Goal: Task Accomplishment & Management: Manage account settings

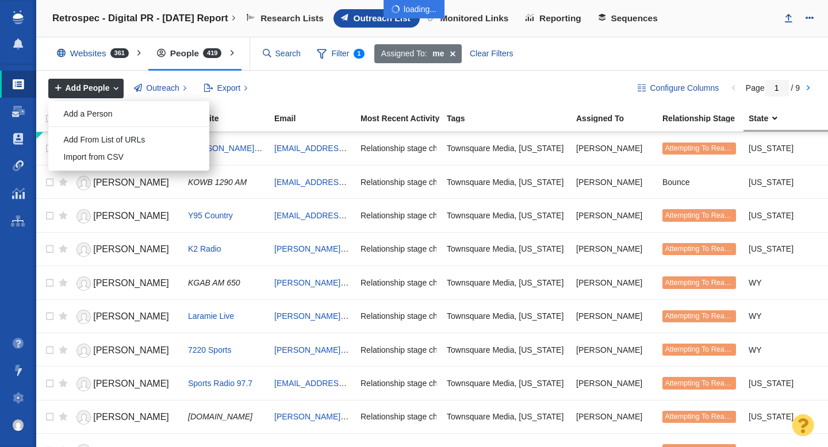
click at [102, 113] on div at bounding box center [414, 223] width 828 height 447
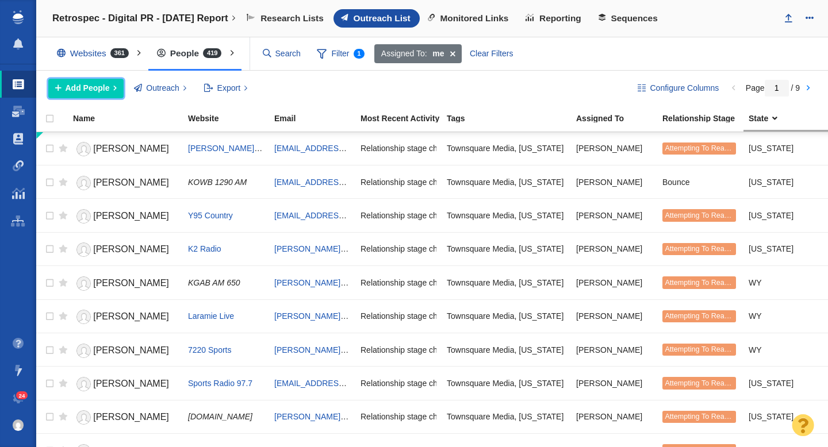
click at [97, 89] on span "Add People" at bounding box center [88, 88] width 44 height 12
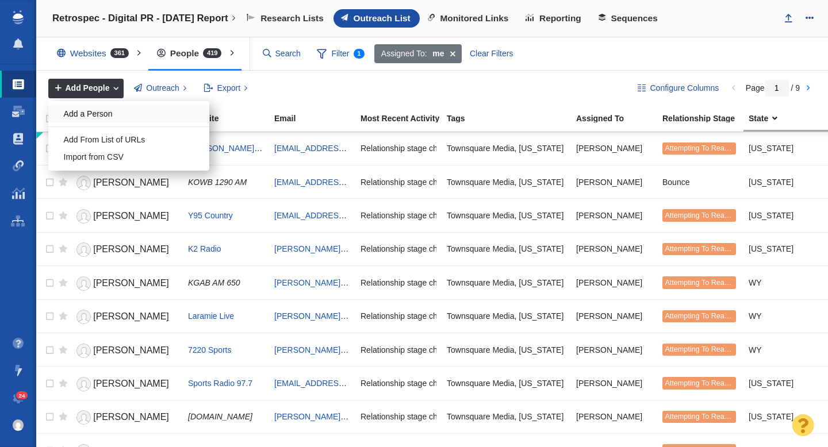
click at [94, 121] on div "Add a Person" at bounding box center [128, 114] width 161 height 18
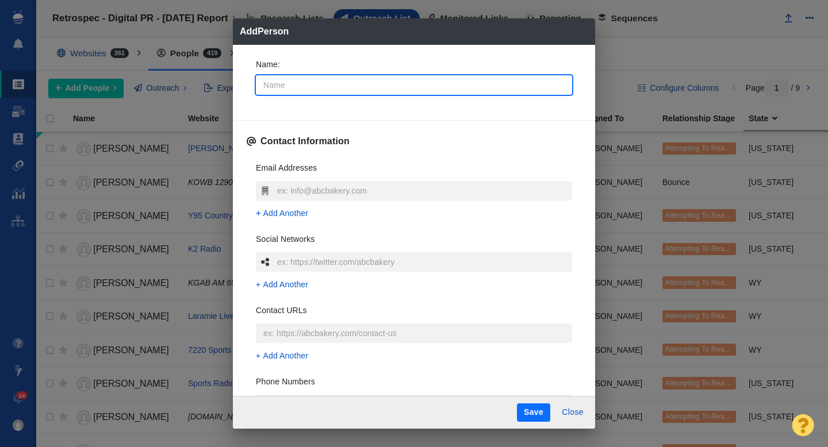
type input "M"
type textarea "x"
type input "Ma"
type textarea "x"
type input "Mau"
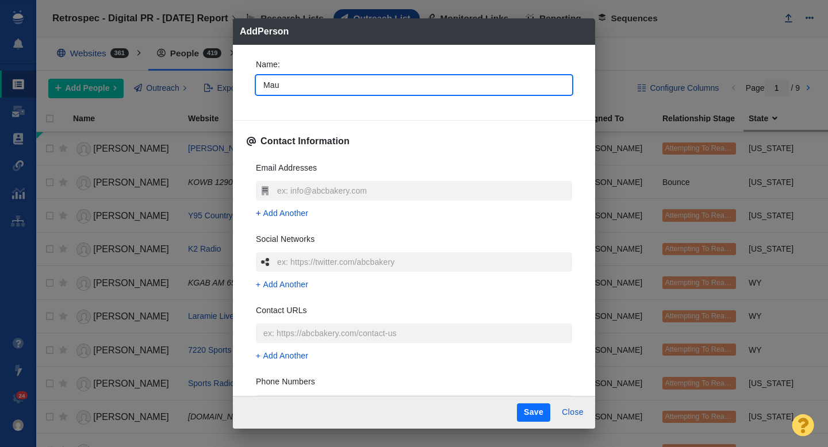
type textarea "x"
type input "Maura"
type textarea "x"
type input "Maura"
type textarea "x"
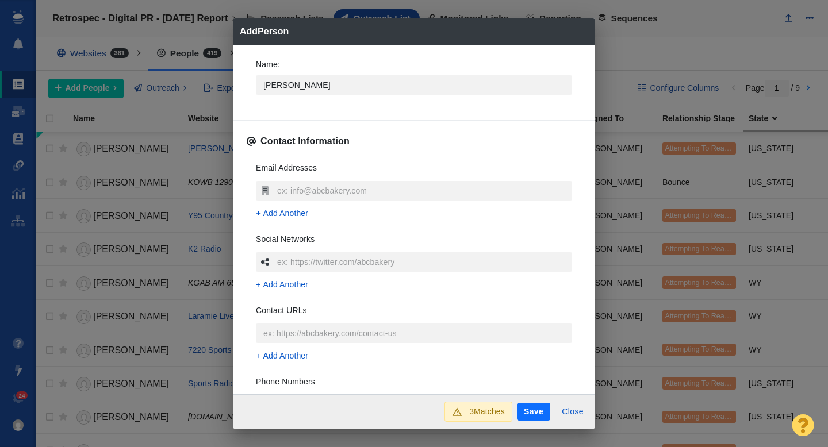
click at [241, 83] on div "Name : Maura Contact Information Email Addresses Add Another Social Networks Ad…" at bounding box center [414, 220] width 362 height 350
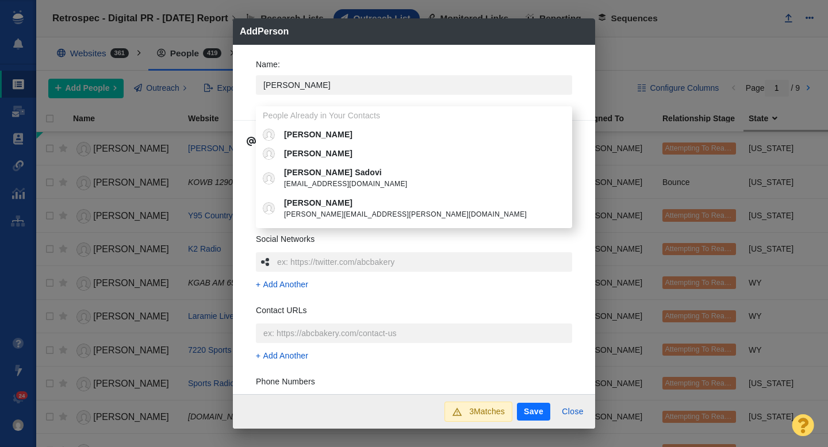
click at [245, 78] on div "Name : Maura People Already in Your Contacts Maura Maura Rhodes Maura Webber Sa…" at bounding box center [414, 220] width 362 height 350
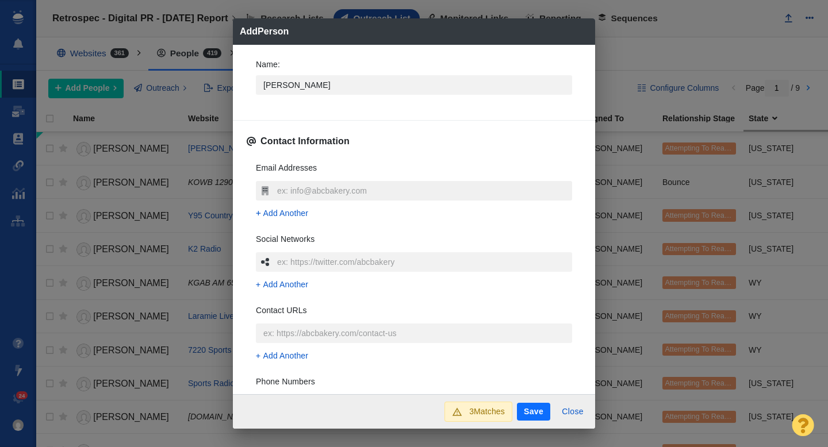
click at [286, 188] on input "text" at bounding box center [423, 191] width 298 height 20
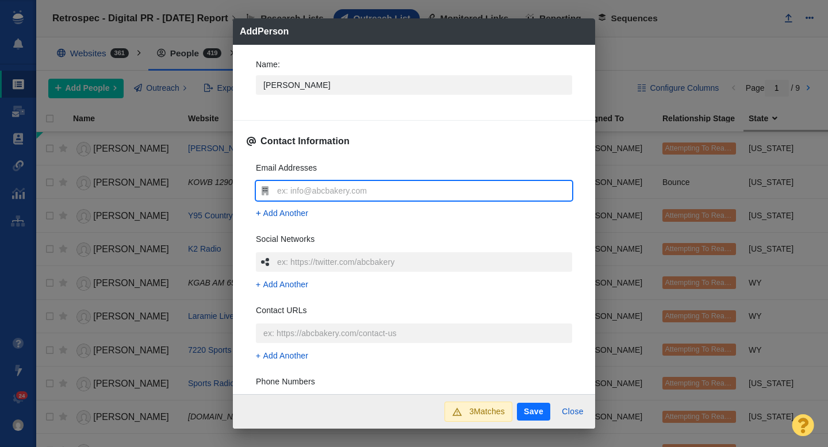
type input "Maura.Barrett@scripps.com"
type textarea "x"
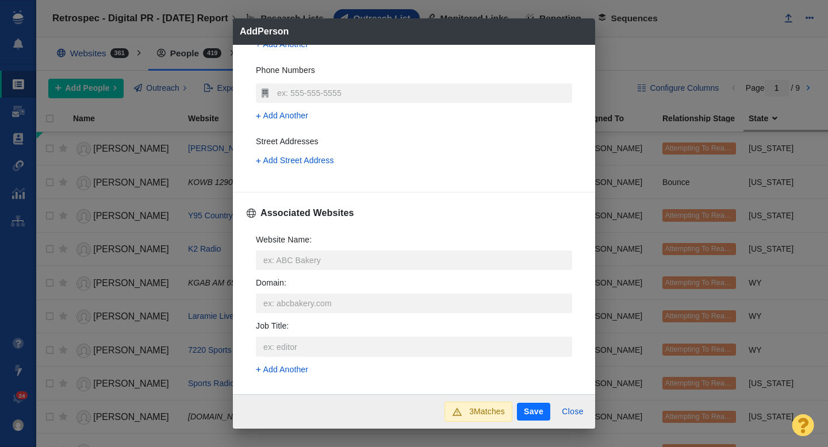
scroll to position [314, 0]
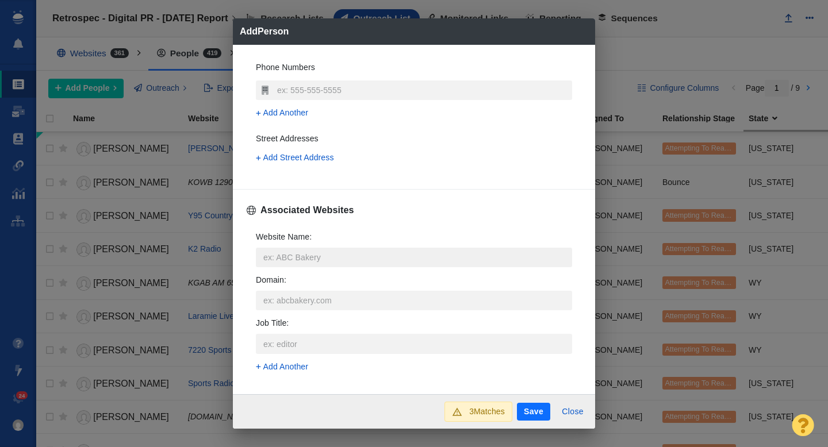
type input "Maura.Barrett@scripps.com"
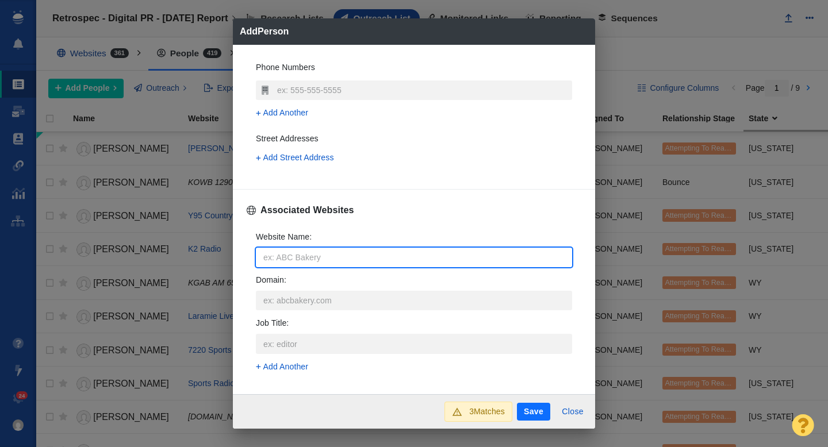
click at [296, 260] on input "Website Name :" at bounding box center [414, 258] width 316 height 20
type input "s"
type textarea "x"
type input "sc"
type textarea "x"
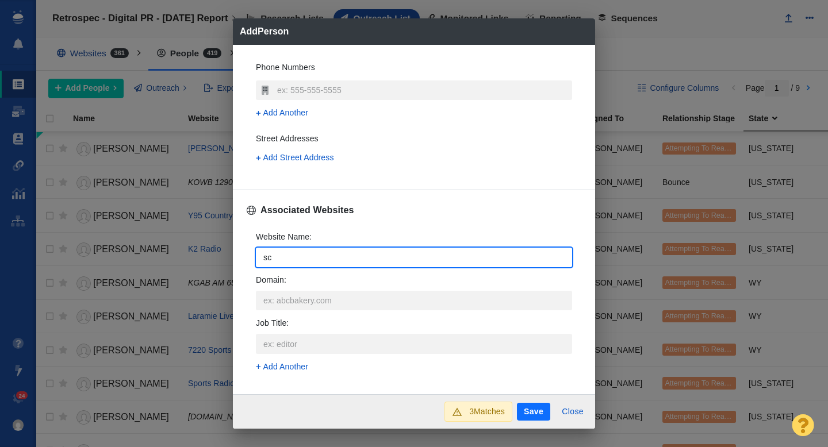
type input "scr"
type textarea "x"
type input "scri"
type textarea "x"
type input "scrip"
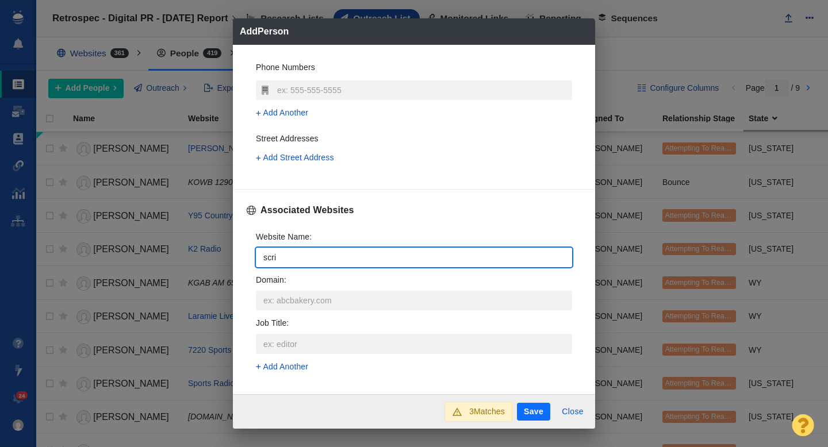
type textarea "x"
type input "scripp"
type textarea "x"
type input "scripps"
type textarea "x"
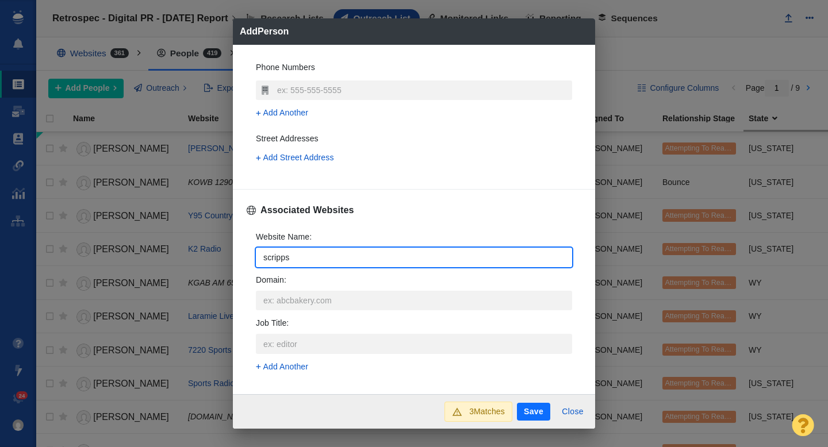
type input "scripps."
type textarea "x"
type input "scripps.com"
type textarea "x"
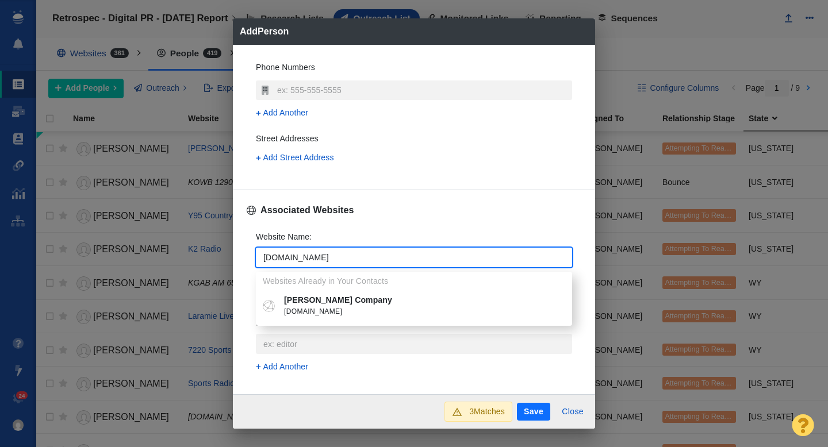
type input "scripps.com"
click at [317, 304] on p "E. W. Scripps Company" at bounding box center [422, 300] width 276 height 12
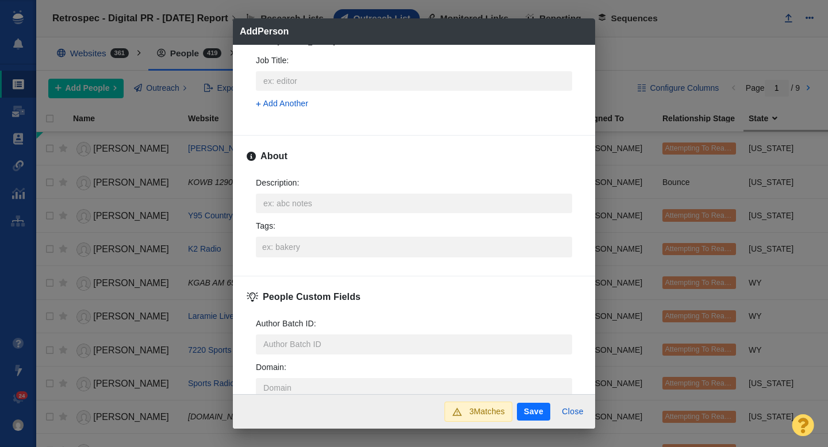
scroll to position [569, 0]
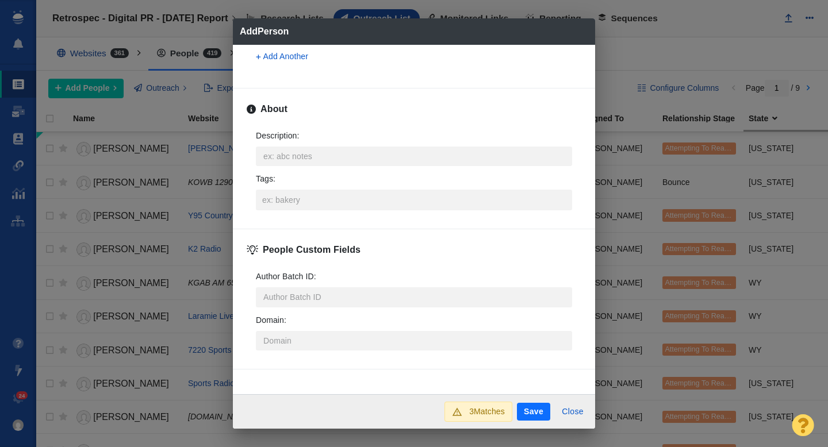
click at [534, 405] on button "Save" at bounding box center [533, 412] width 33 height 18
type textarea "x"
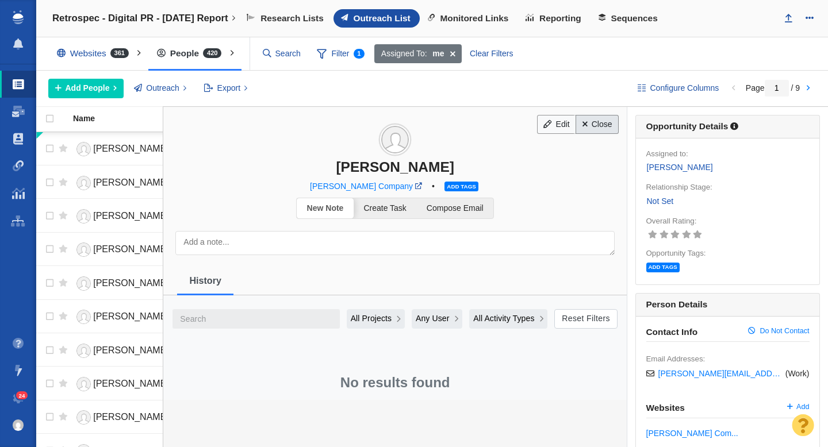
click at [602, 125] on link "Close" at bounding box center [596, 125] width 43 height 20
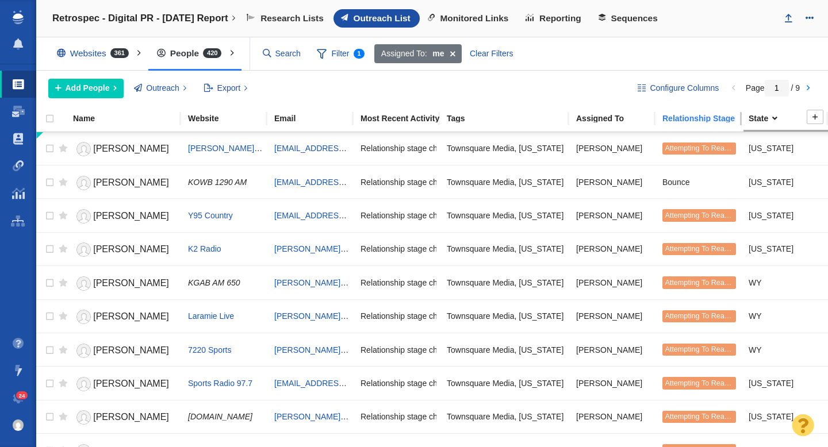
click at [685, 121] on div "Relationship Stage" at bounding box center [704, 118] width 85 height 8
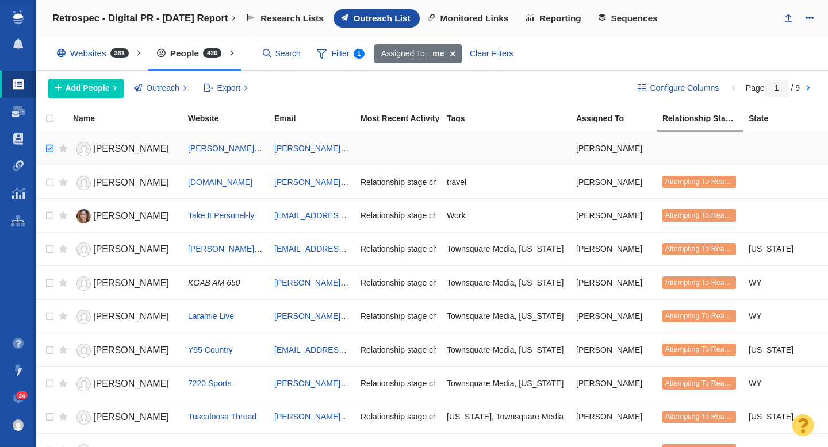
checkbox input "true"
click at [49, 151] on input "checkbox" at bounding box center [48, 148] width 17 height 25
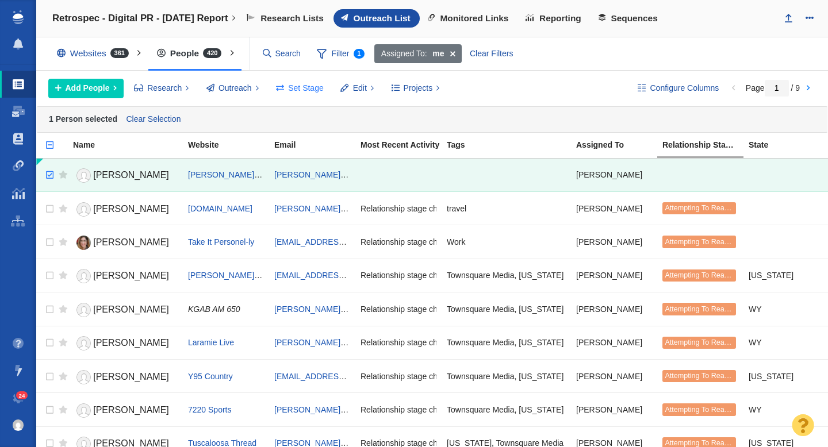
click at [313, 90] on span "Set Stage" at bounding box center [306, 88] width 36 height 12
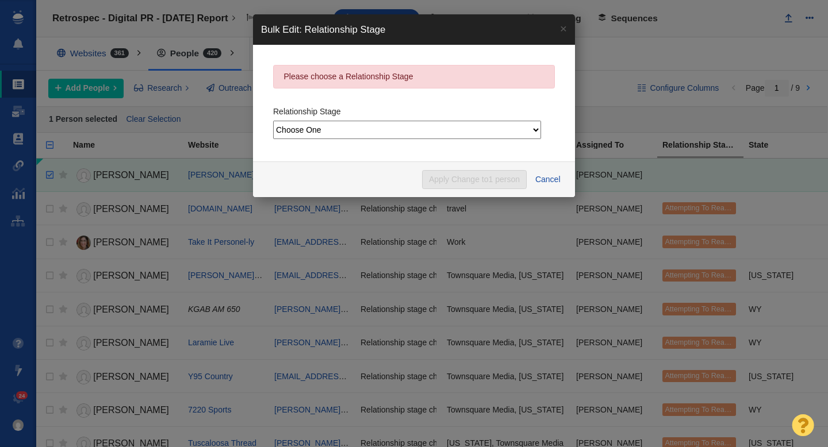
click at [345, 125] on select "Choose One Not Started Scheduled Attempting To Reach Paused Bounce Send Failure…" at bounding box center [407, 130] width 268 height 18
select select "2"
click at [273, 121] on select "Choose One Not Started Scheduled Attempting To Reach Paused Bounce Send Failure…" at bounding box center [407, 130] width 268 height 18
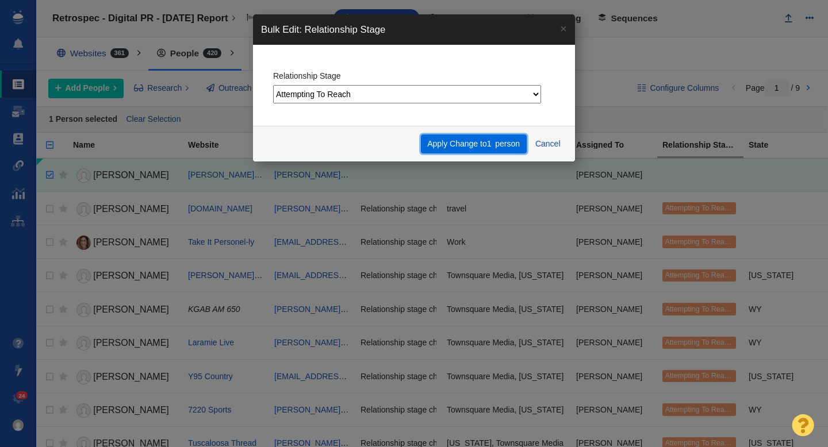
click at [471, 144] on button "Apply Change to 1 person" at bounding box center [474, 145] width 106 height 20
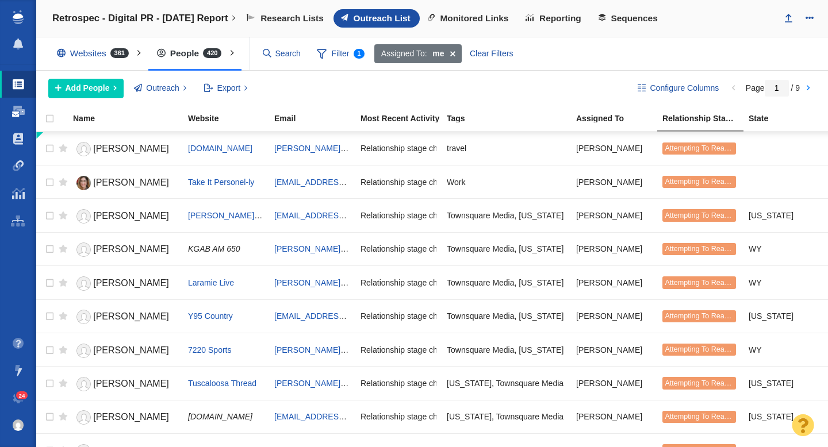
click at [17, 112] on span at bounding box center [18, 111] width 13 height 11
